Goal: Check status

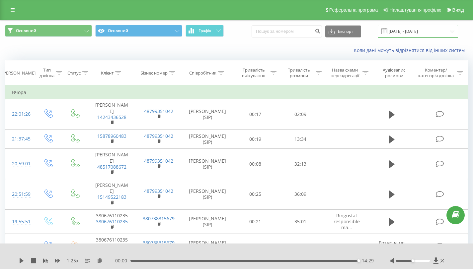
click at [413, 33] on input "[DATE] - [DATE]" at bounding box center [418, 31] width 80 height 13
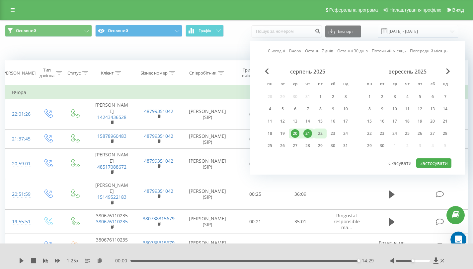
click at [320, 133] on div "22" at bounding box center [320, 133] width 9 height 9
click at [310, 136] on div "21" at bounding box center [307, 133] width 9 height 9
click at [425, 163] on button "Застосувати" at bounding box center [433, 164] width 35 height 10
type input "[DATE] - [DATE]"
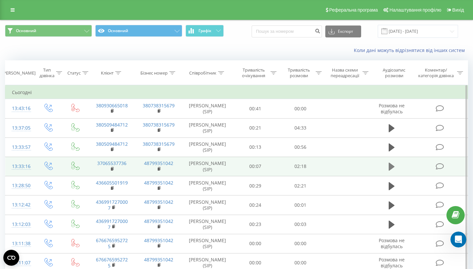
click at [393, 169] on icon at bounding box center [392, 166] width 6 height 9
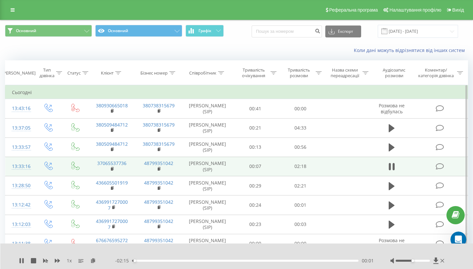
click at [60, 260] on div "1 x" at bounding box center [67, 261] width 96 height 7
click at [55, 263] on icon at bounding box center [57, 260] width 5 height 5
click at [58, 263] on icon at bounding box center [57, 260] width 5 height 5
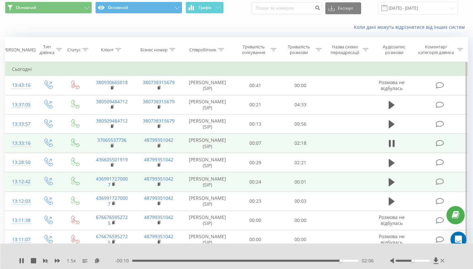
scroll to position [28, 0]
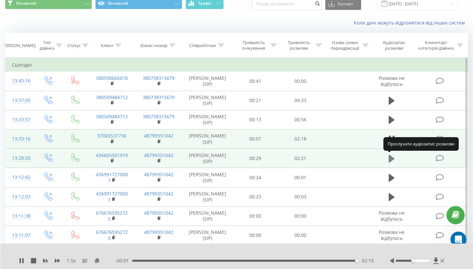
click at [394, 160] on icon at bounding box center [392, 158] width 6 height 9
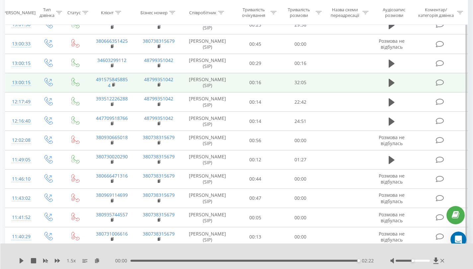
scroll to position [279, 0]
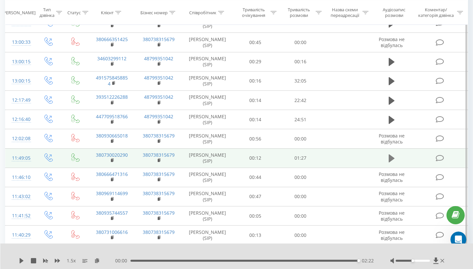
click at [395, 159] on button at bounding box center [392, 159] width 10 height 10
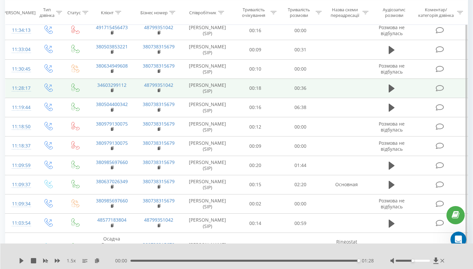
scroll to position [683, 0]
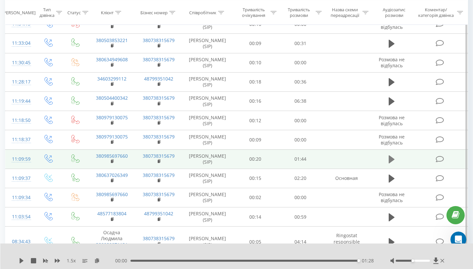
click at [392, 163] on icon at bounding box center [392, 159] width 6 height 9
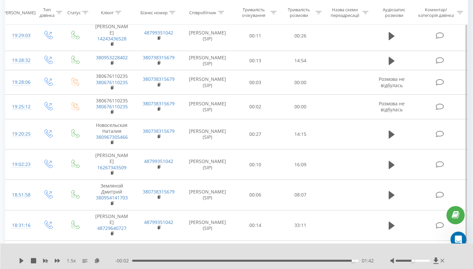
scroll to position [1175, 0]
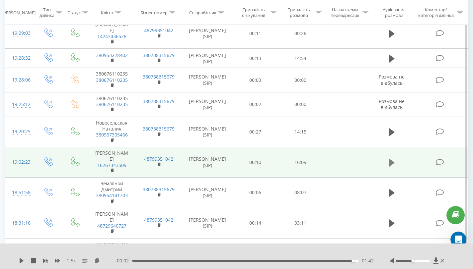
click at [392, 158] on icon at bounding box center [392, 162] width 6 height 9
click at [23, 262] on icon at bounding box center [21, 260] width 5 height 5
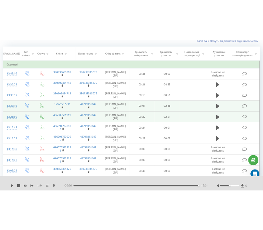
scroll to position [0, 0]
